Goal: Task Accomplishment & Management: Use online tool/utility

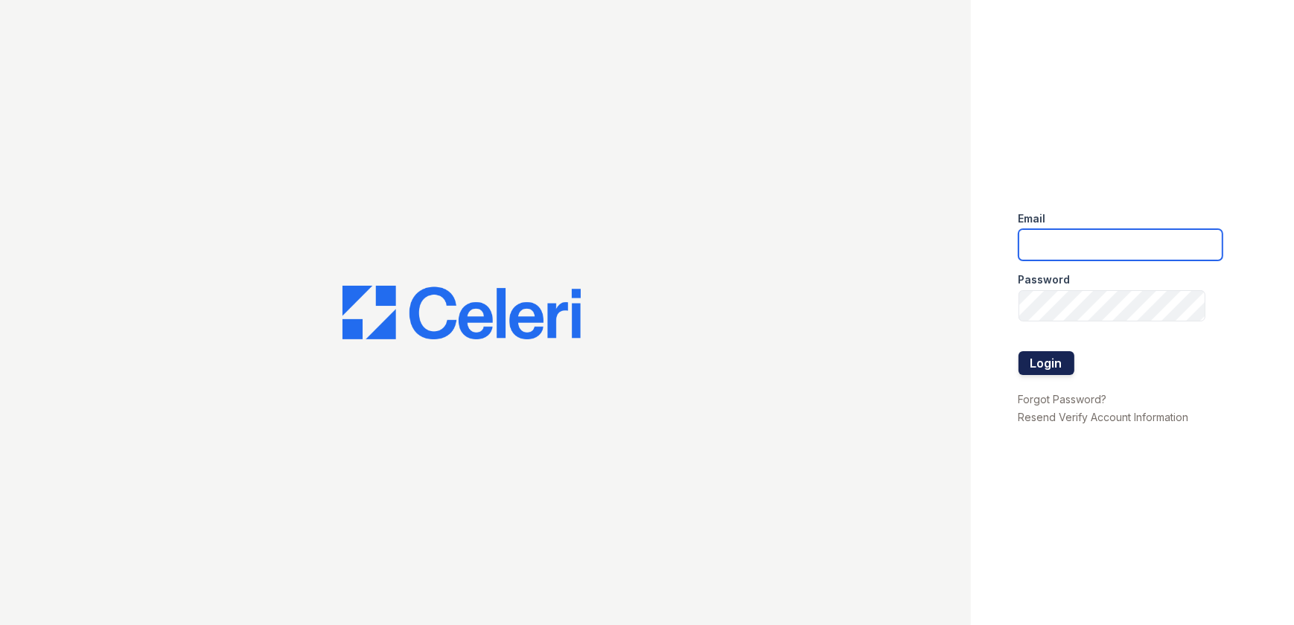
type input "[EMAIL_ADDRESS][DOMAIN_NAME]"
click at [1055, 355] on button "Login" at bounding box center [1046, 363] width 56 height 24
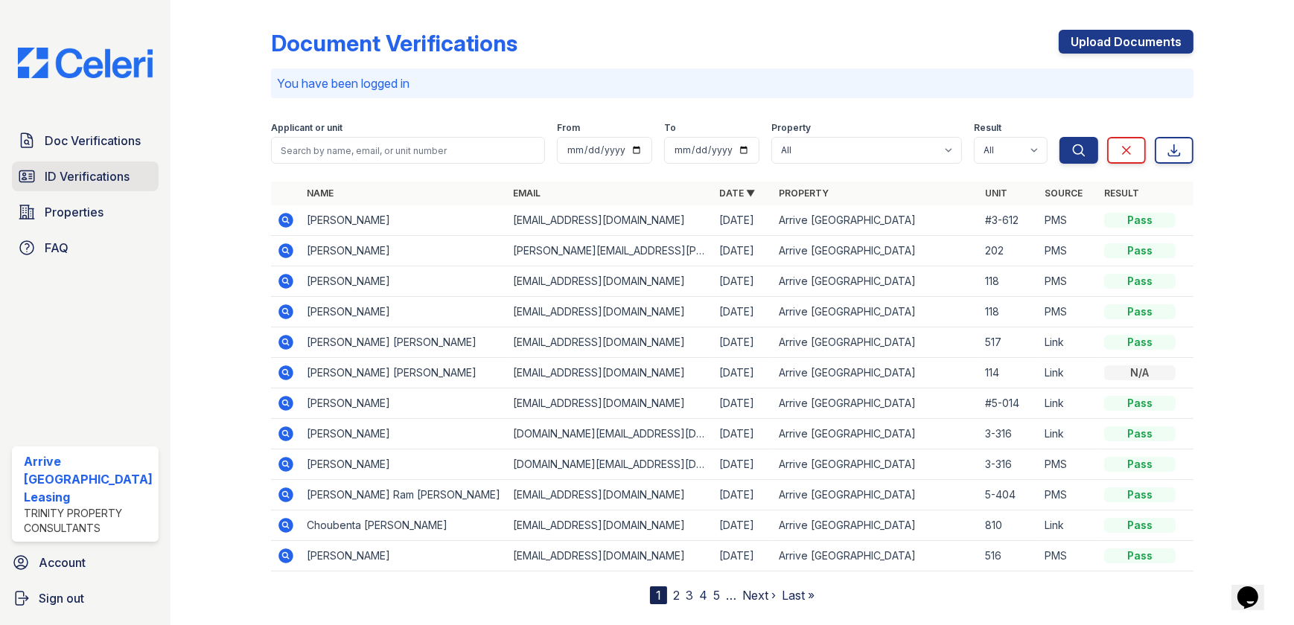
click at [70, 178] on span "ID Verifications" at bounding box center [87, 177] width 85 height 18
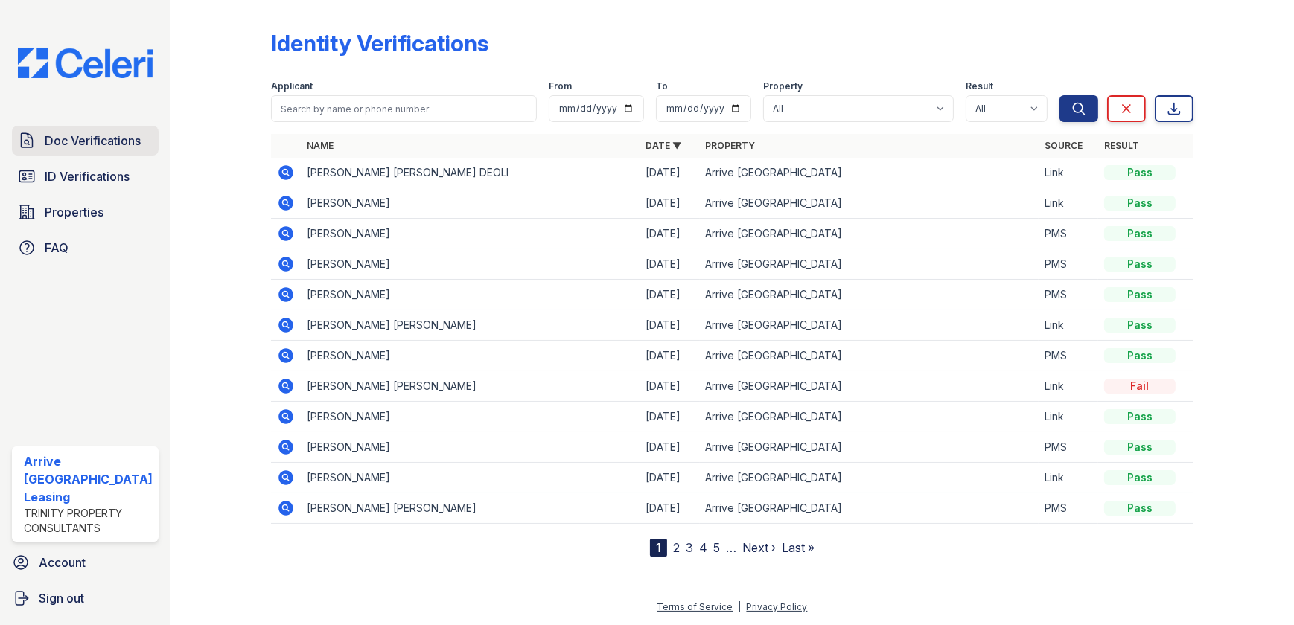
click at [113, 144] on span "Doc Verifications" at bounding box center [93, 141] width 96 height 18
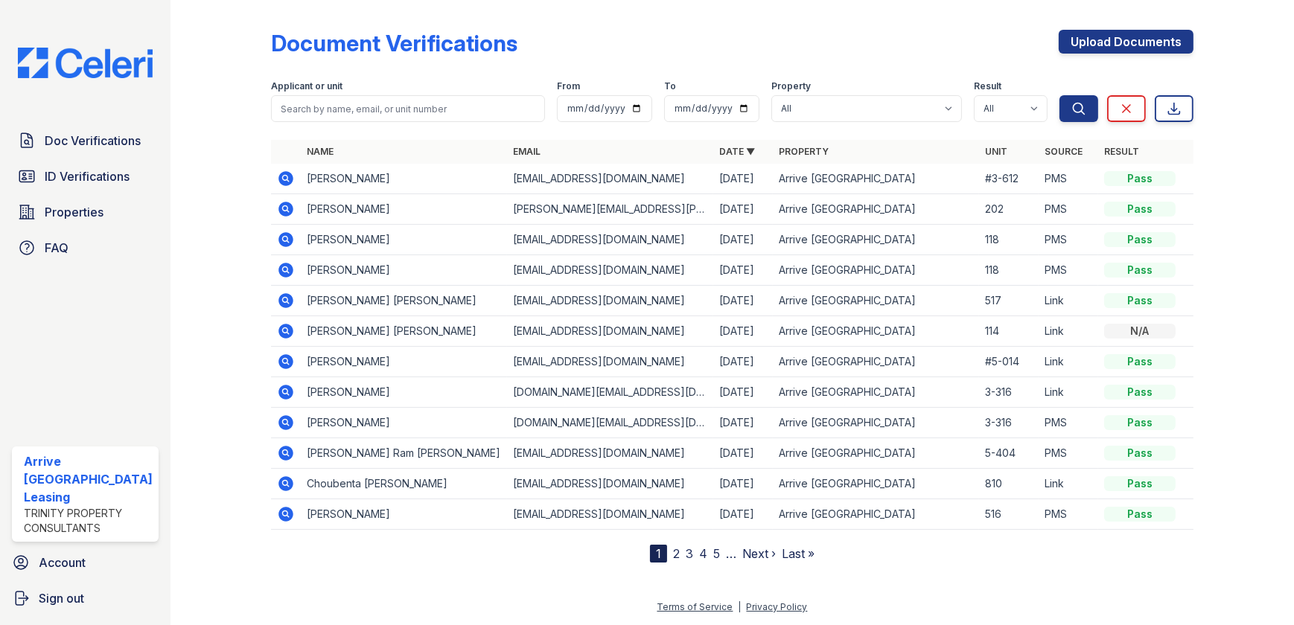
click at [676, 556] on link "2" at bounding box center [676, 553] width 7 height 15
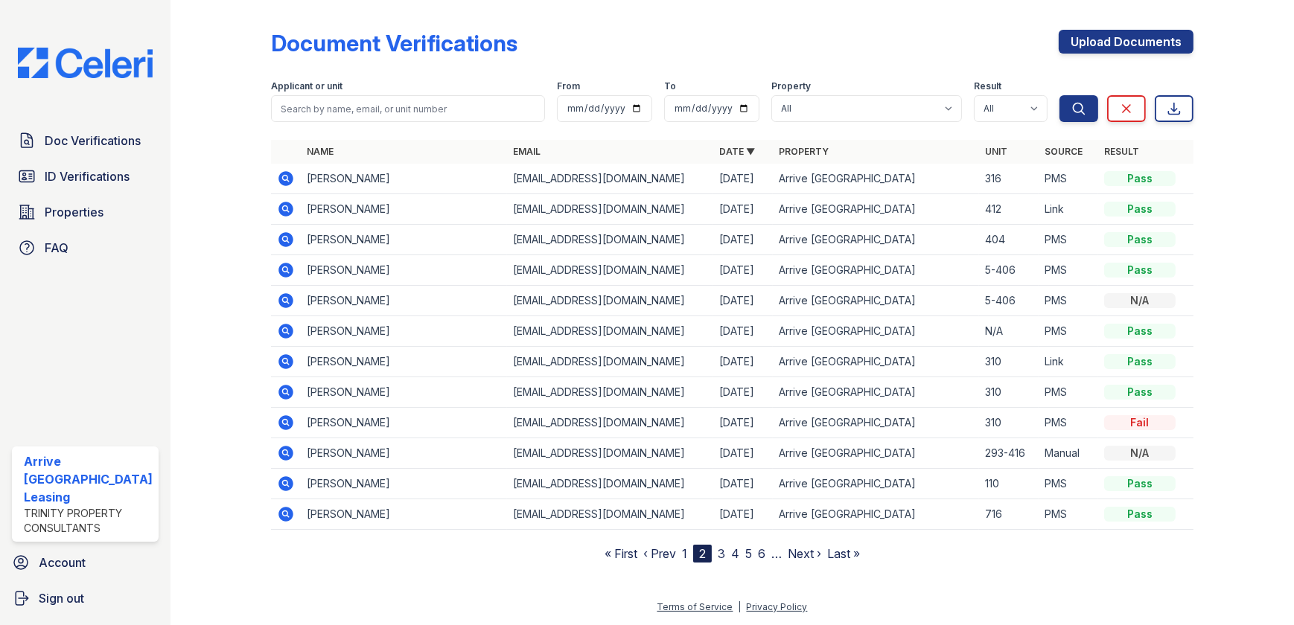
click at [334, 485] on td "Teena Dodeja" at bounding box center [404, 484] width 206 height 31
click at [282, 485] on icon at bounding box center [286, 484] width 18 height 18
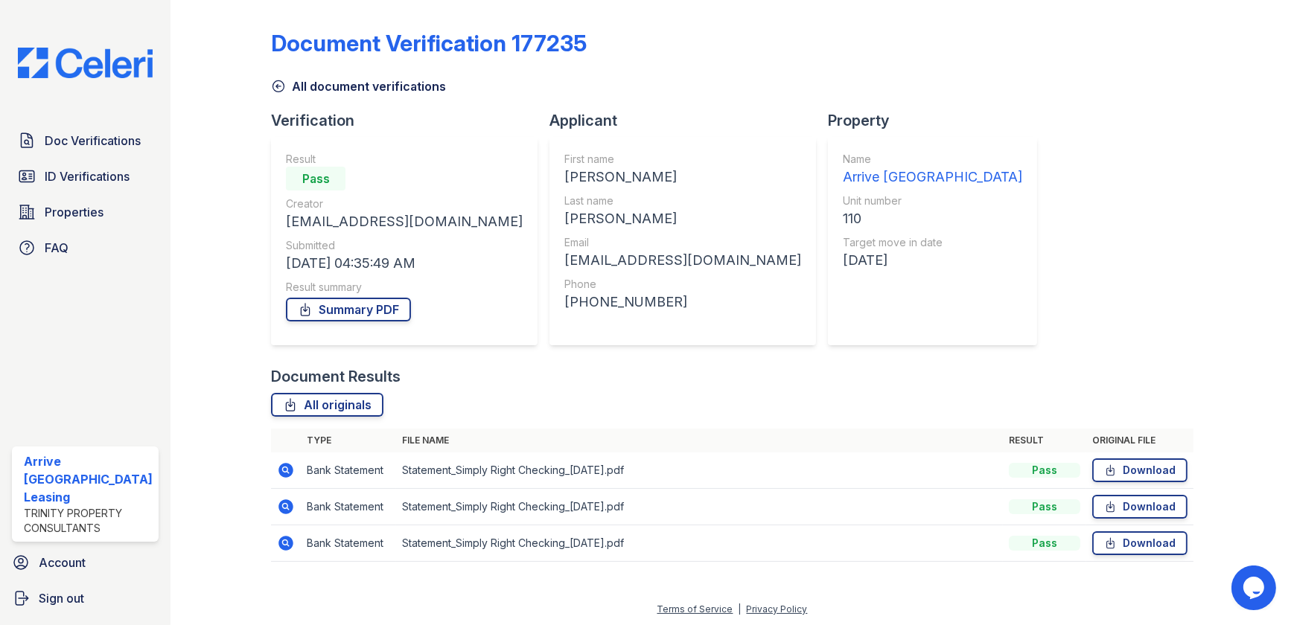
click at [285, 473] on icon at bounding box center [286, 471] width 18 height 18
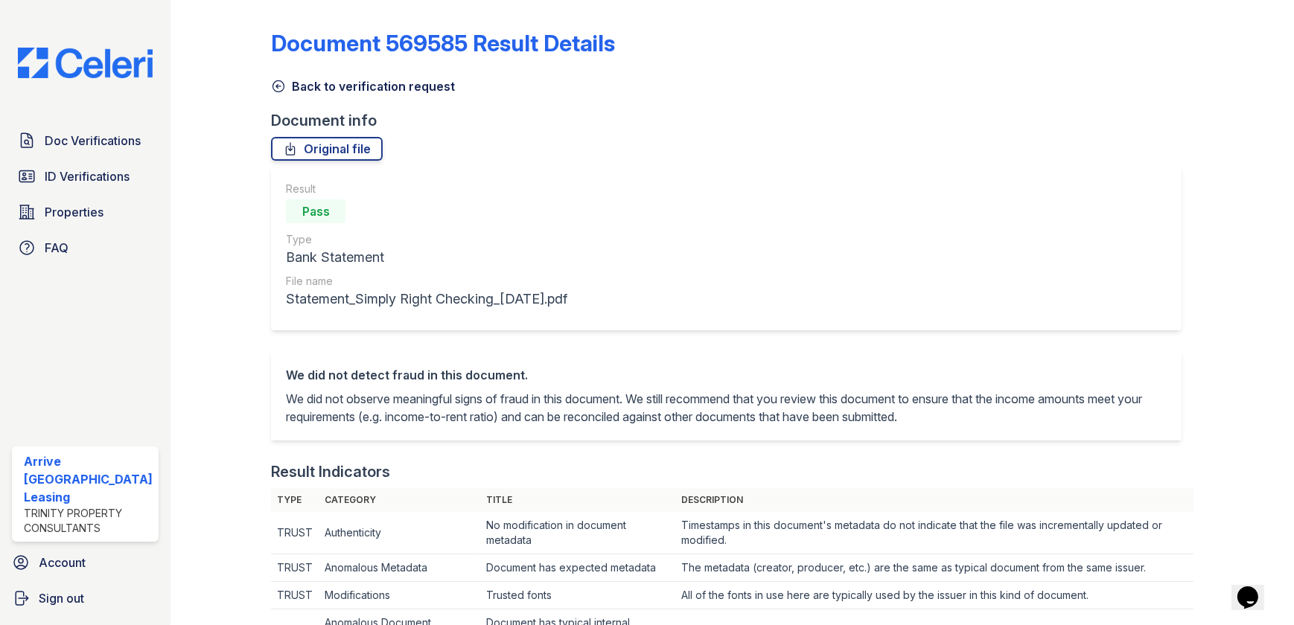
click at [276, 83] on icon at bounding box center [278, 86] width 15 height 15
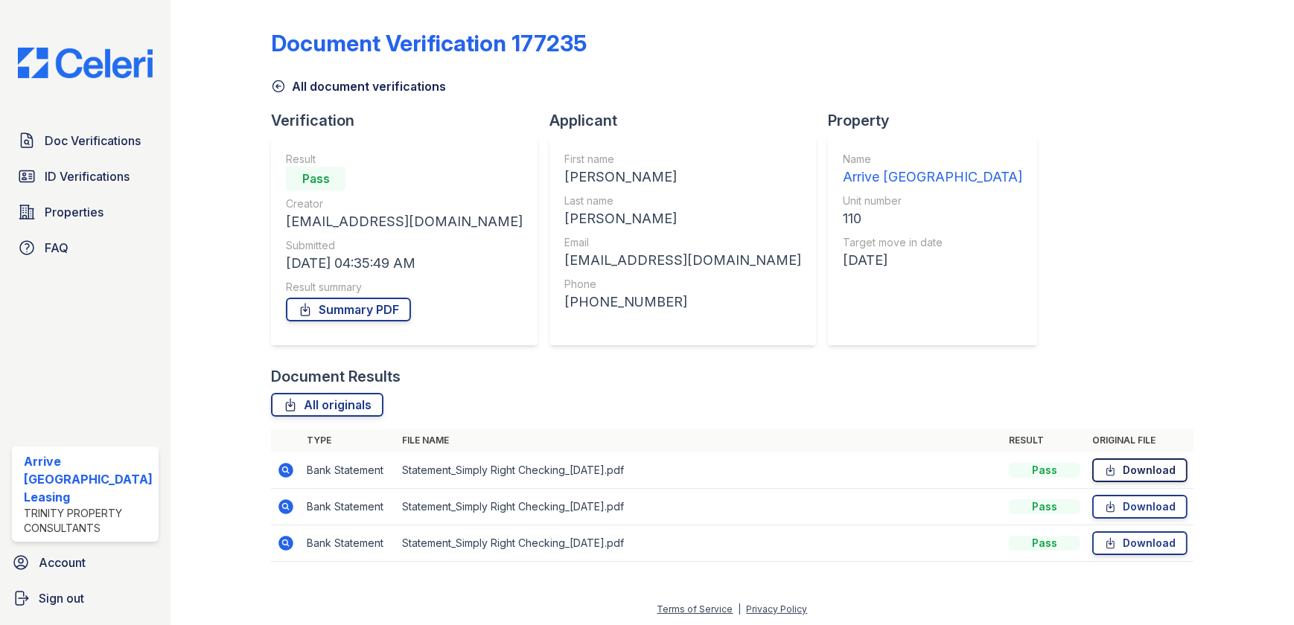
click at [1144, 473] on link "Download" at bounding box center [1139, 471] width 95 height 24
